Goal: Navigation & Orientation: Find specific page/section

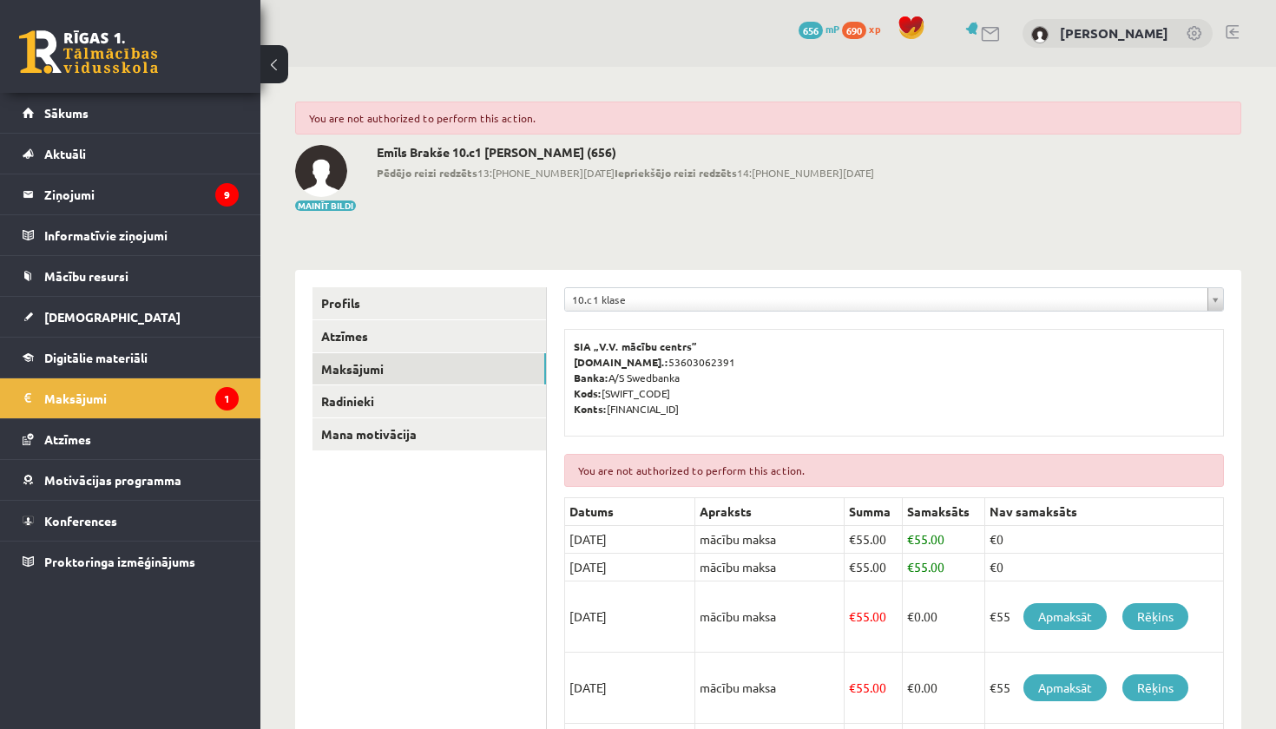
scroll to position [203, 0]
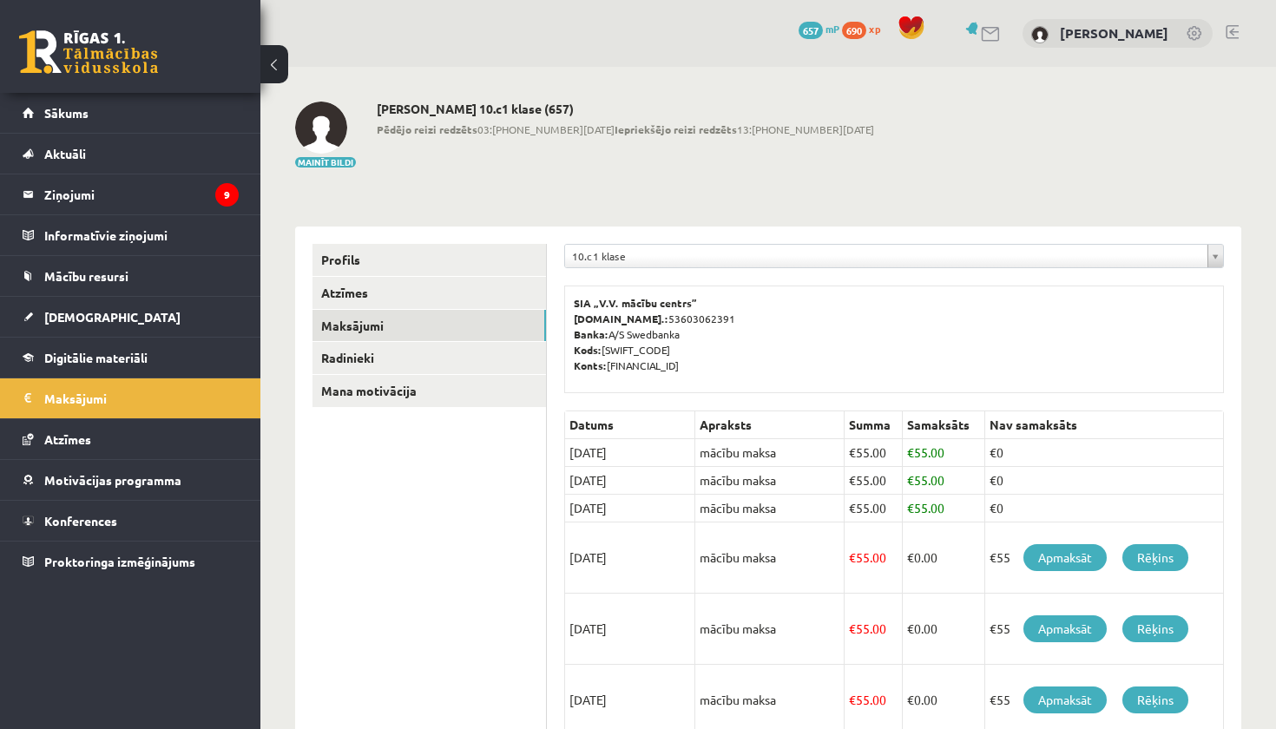
scroll to position [203, 0]
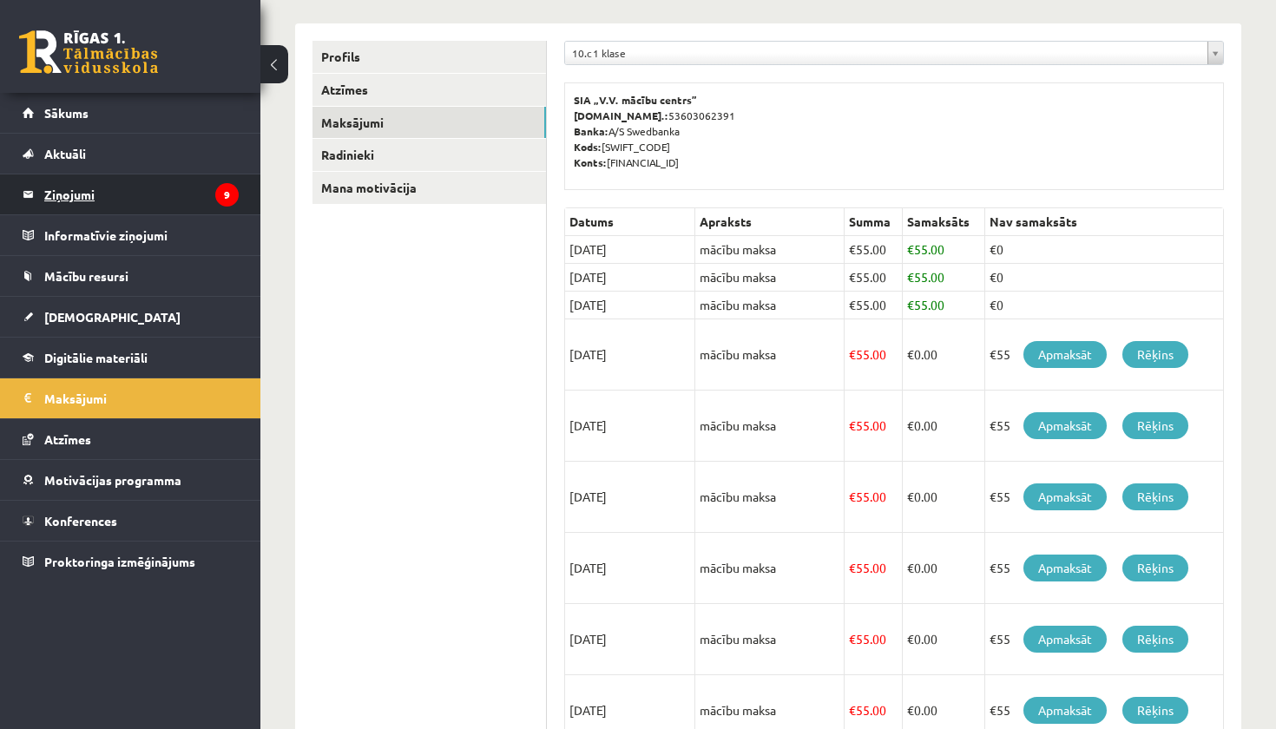
click at [85, 191] on legend "Ziņojumi 9" at bounding box center [141, 194] width 194 height 40
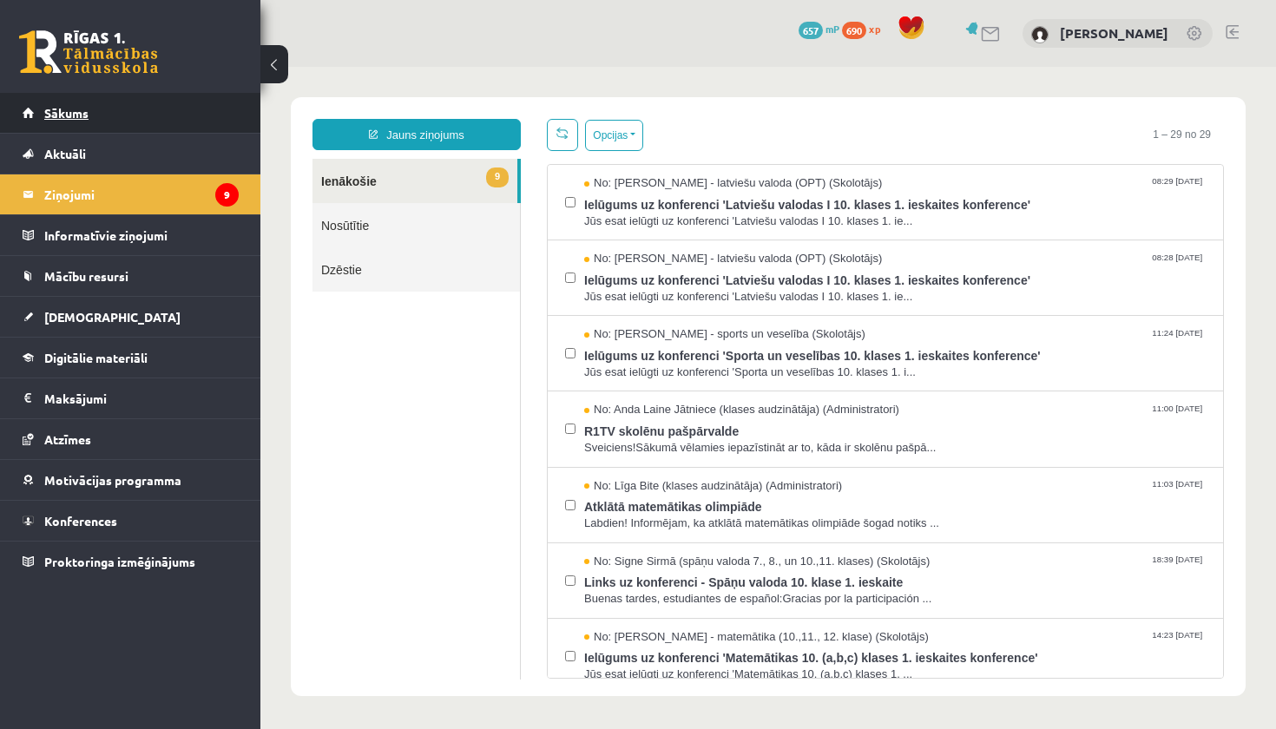
click at [76, 116] on span "Sākums" at bounding box center [66, 113] width 44 height 16
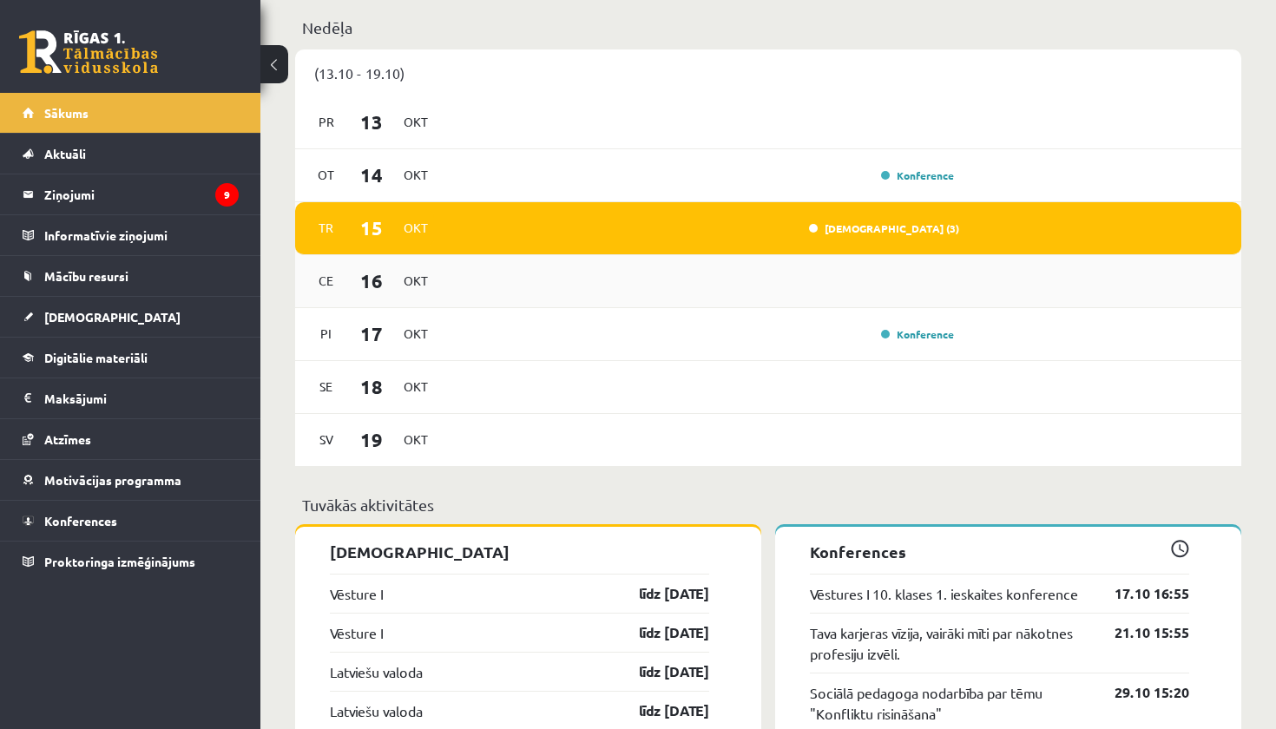
scroll to position [1076, 0]
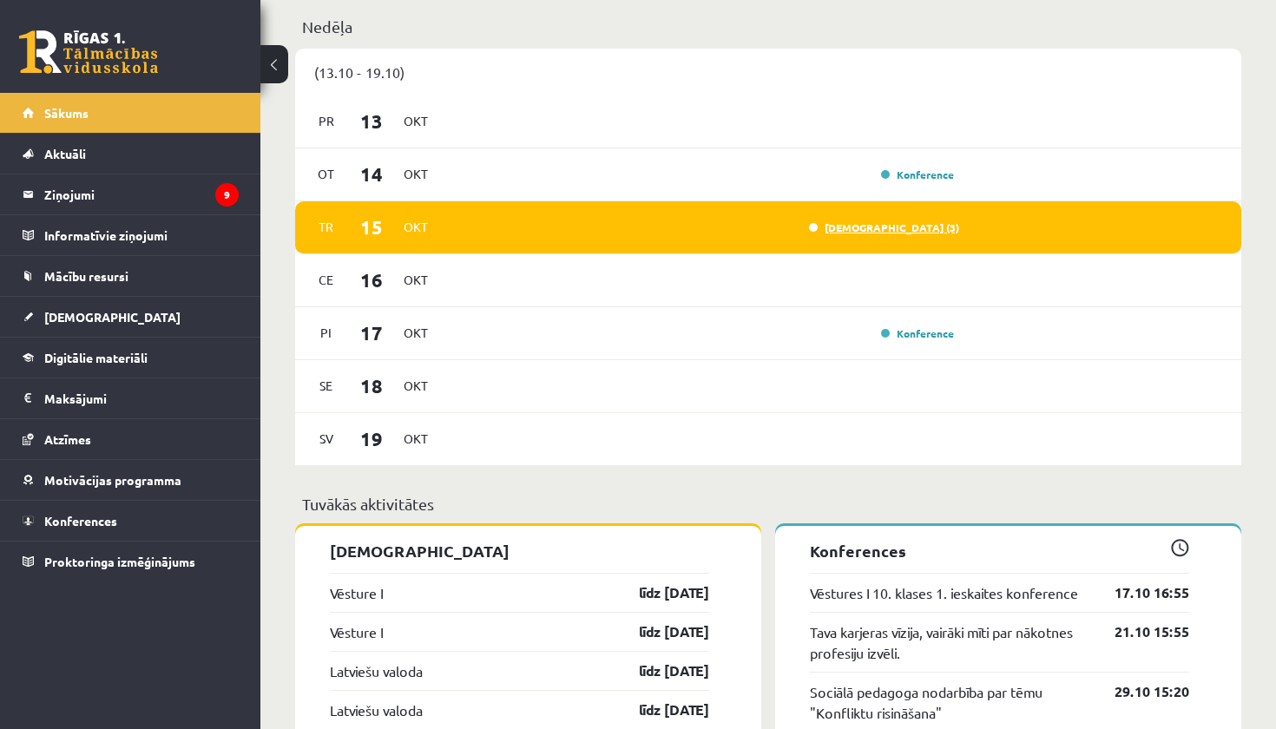
click at [914, 229] on link "Ieskaite (3)" at bounding box center [884, 227] width 150 height 14
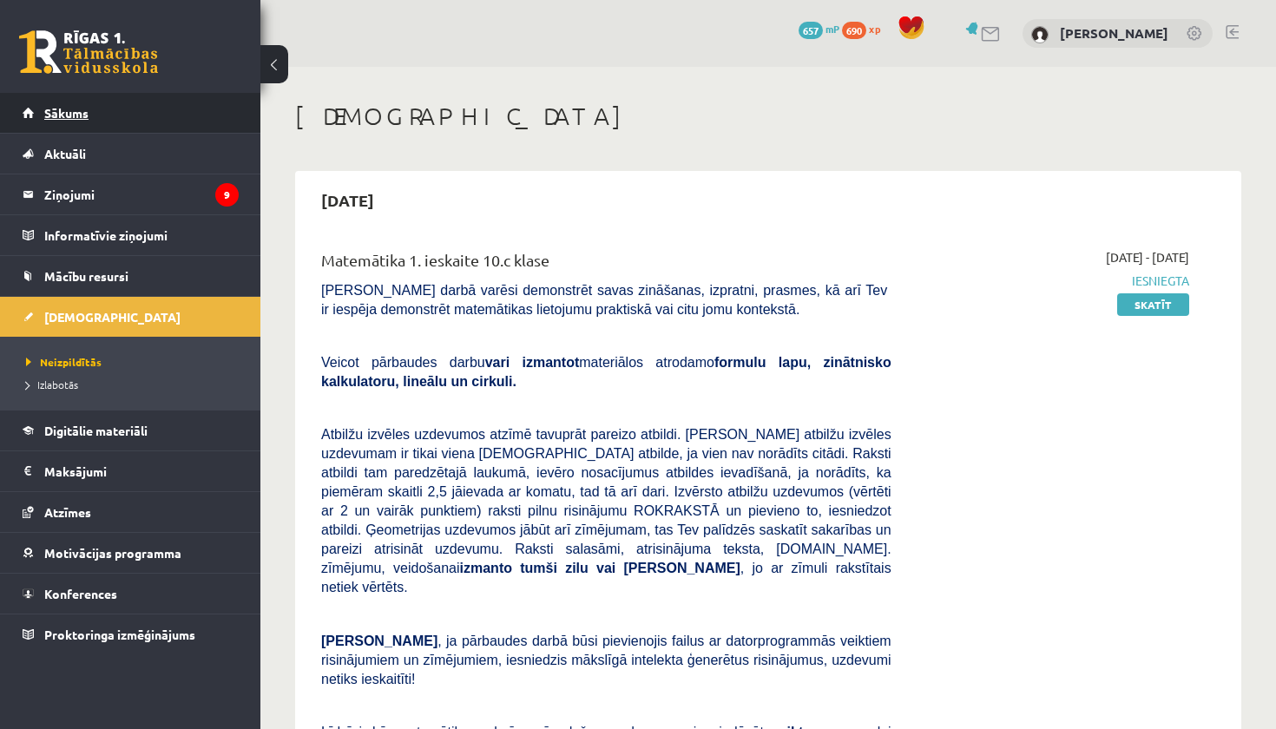
click at [79, 107] on span "Sākums" at bounding box center [66, 113] width 44 height 16
